Goal: Complete application form

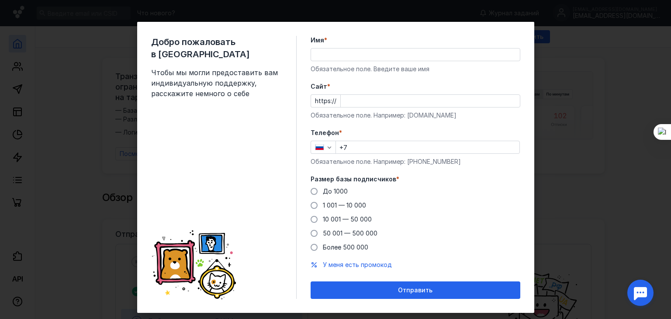
click at [346, 53] on input "Имя *" at bounding box center [415, 54] width 209 height 12
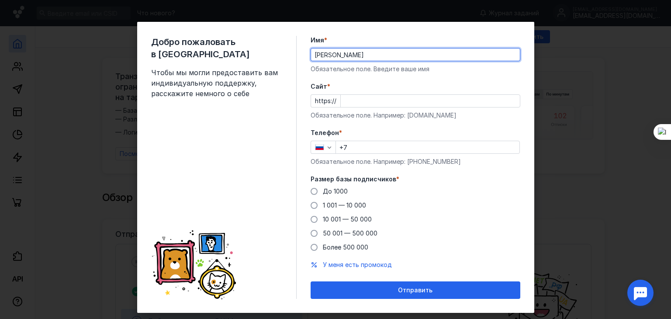
type input "[PERSON_NAME]"
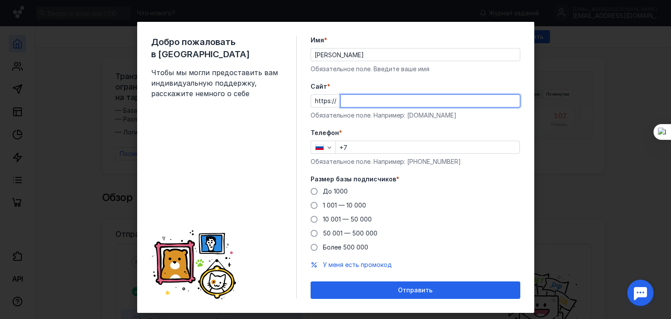
click at [347, 103] on input "Cайт *" at bounding box center [430, 101] width 179 height 12
paste input "[DOMAIN_NAME][URL]"
type input "[DOMAIN_NAME][URL]"
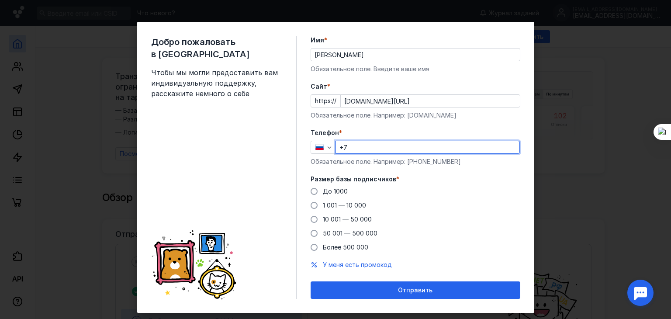
click at [355, 150] on input "+7" at bounding box center [427, 147] width 183 height 12
type input "[PHONE_NUMBER]"
click at [357, 205] on span "1 001 — 10 000" at bounding box center [344, 204] width 43 height 7
click at [0, 0] on input "1 001 — 10 000" at bounding box center [0, 0] width 0 height 0
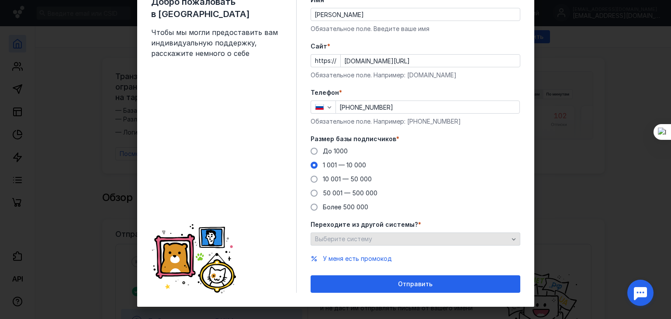
scroll to position [44, 0]
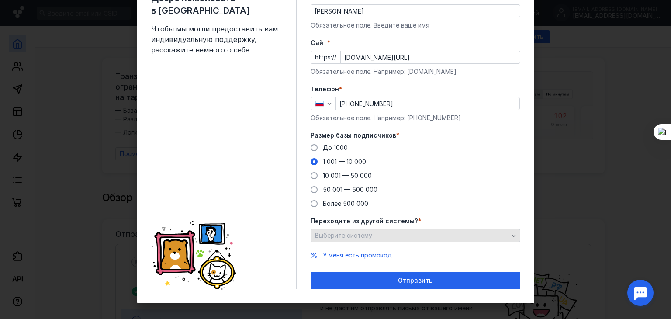
click at [377, 237] on div "Выберите систему" at bounding box center [412, 235] width 198 height 7
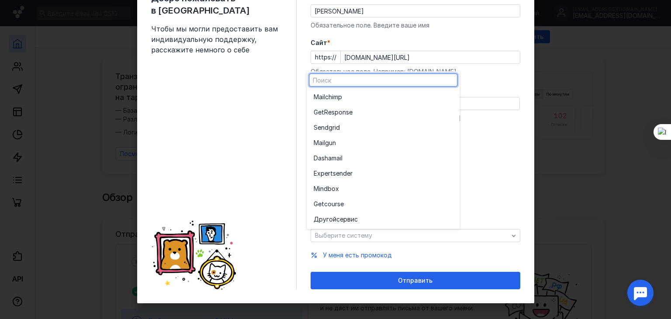
scroll to position [0, 0]
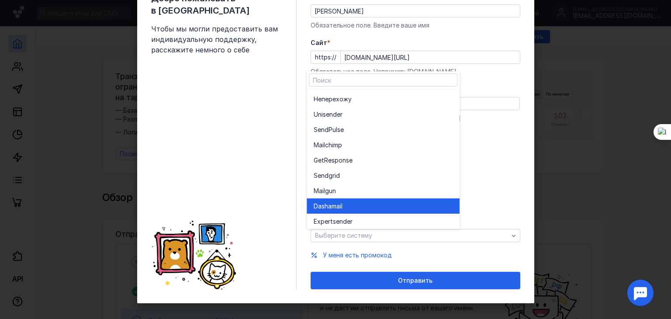
click at [378, 199] on div "Dashamai l" at bounding box center [382, 205] width 139 height 15
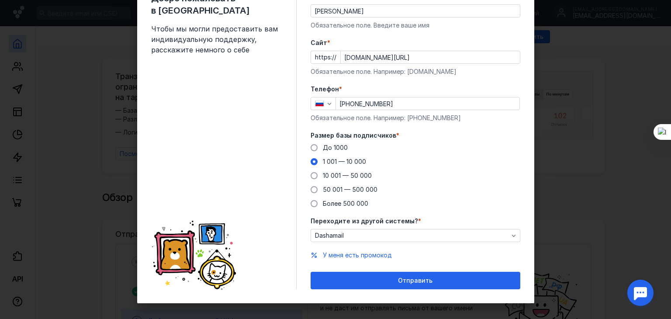
scroll to position [50, 0]
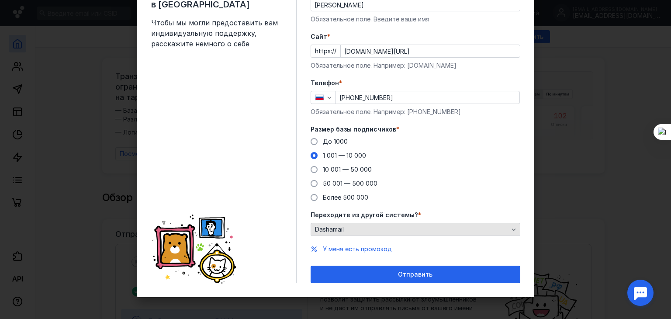
click at [361, 230] on div "Dashamail" at bounding box center [412, 229] width 198 height 7
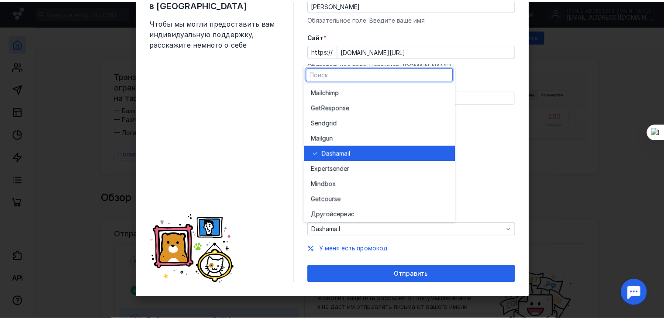
scroll to position [48, 0]
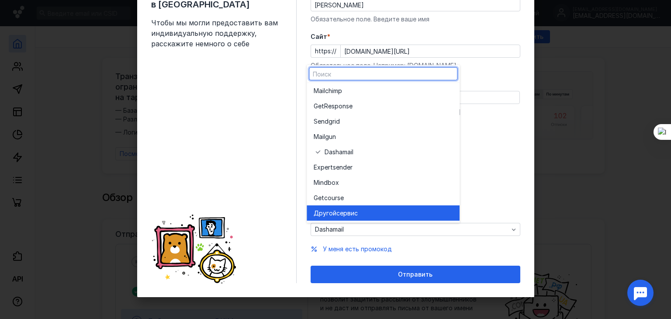
click at [342, 215] on span "сервис" at bounding box center [346, 212] width 21 height 9
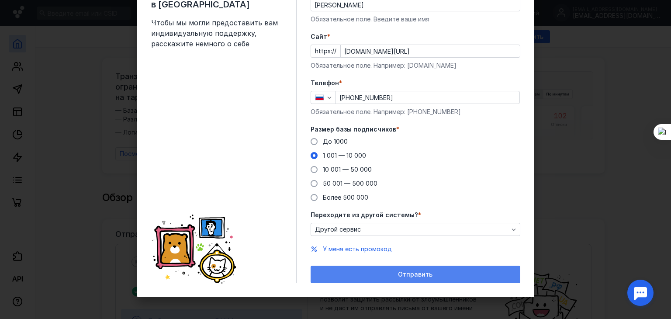
click at [415, 273] on span "Отправить" at bounding box center [415, 274] width 34 height 7
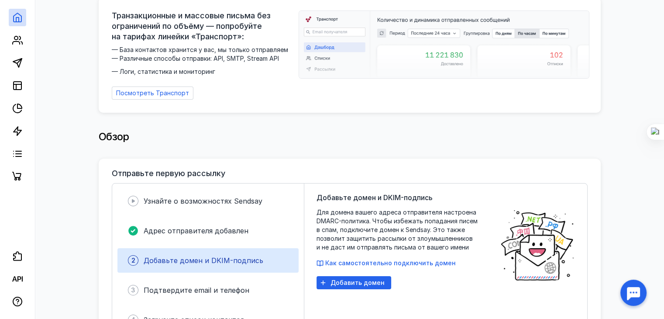
scroll to position [0, 0]
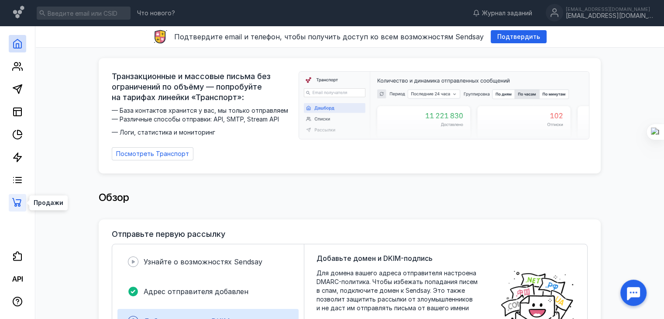
click at [21, 203] on icon at bounding box center [17, 202] width 10 height 10
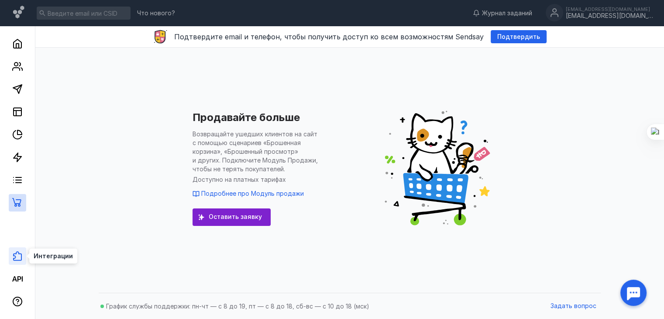
click at [14, 259] on icon at bounding box center [17, 256] width 9 height 10
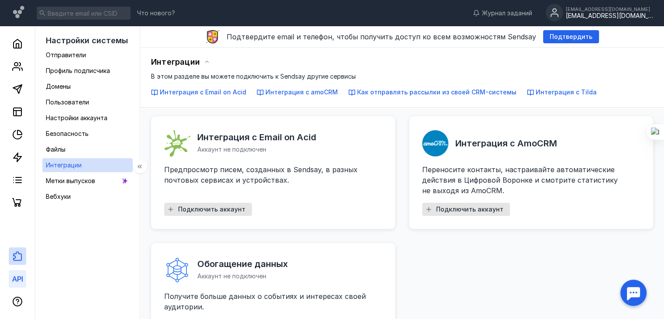
click at [16, 278] on icon at bounding box center [14, 278] width 5 height 5
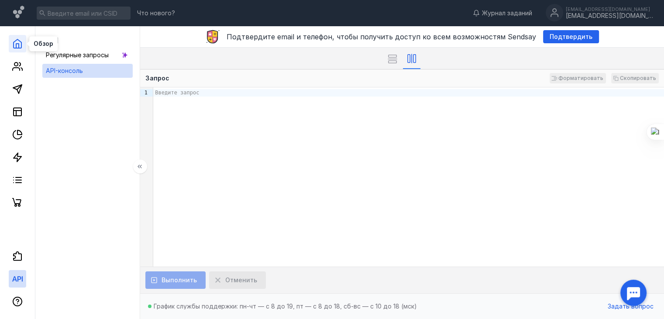
click at [16, 44] on polyline at bounding box center [17, 46] width 3 height 4
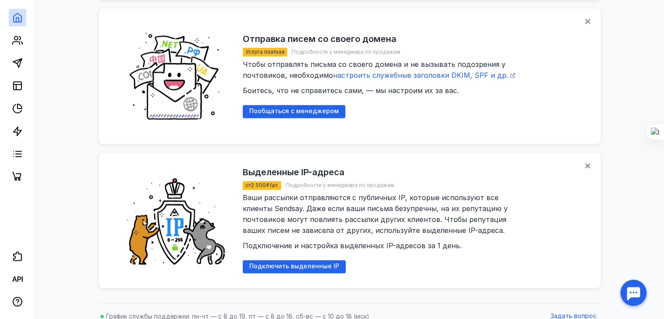
scroll to position [1168, 0]
